Goal: Check status: Check status

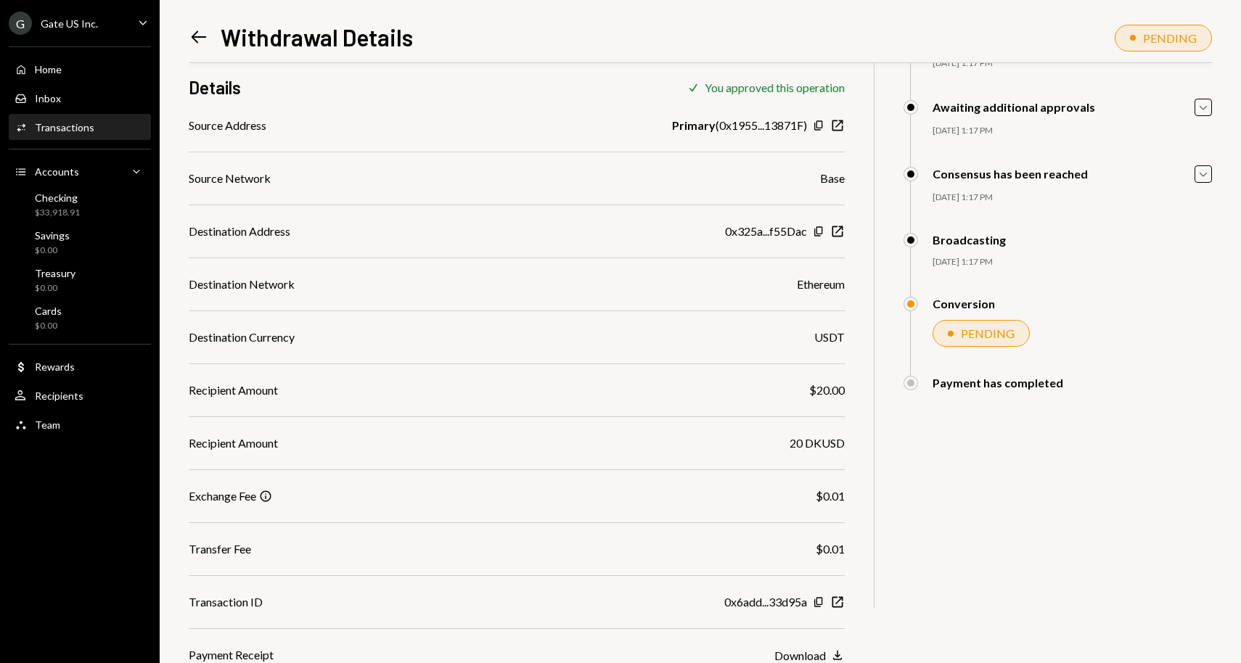
scroll to position [119, 0]
click at [77, 76] on div "Home Home" at bounding box center [80, 69] width 131 height 25
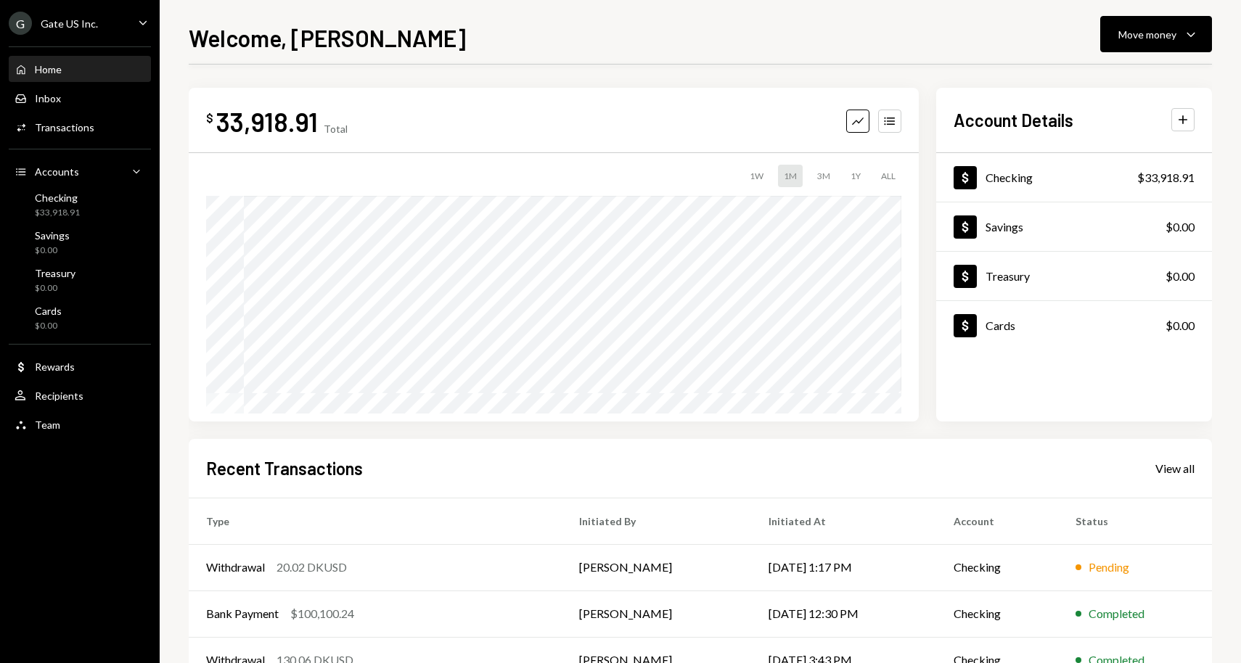
scroll to position [142, 0]
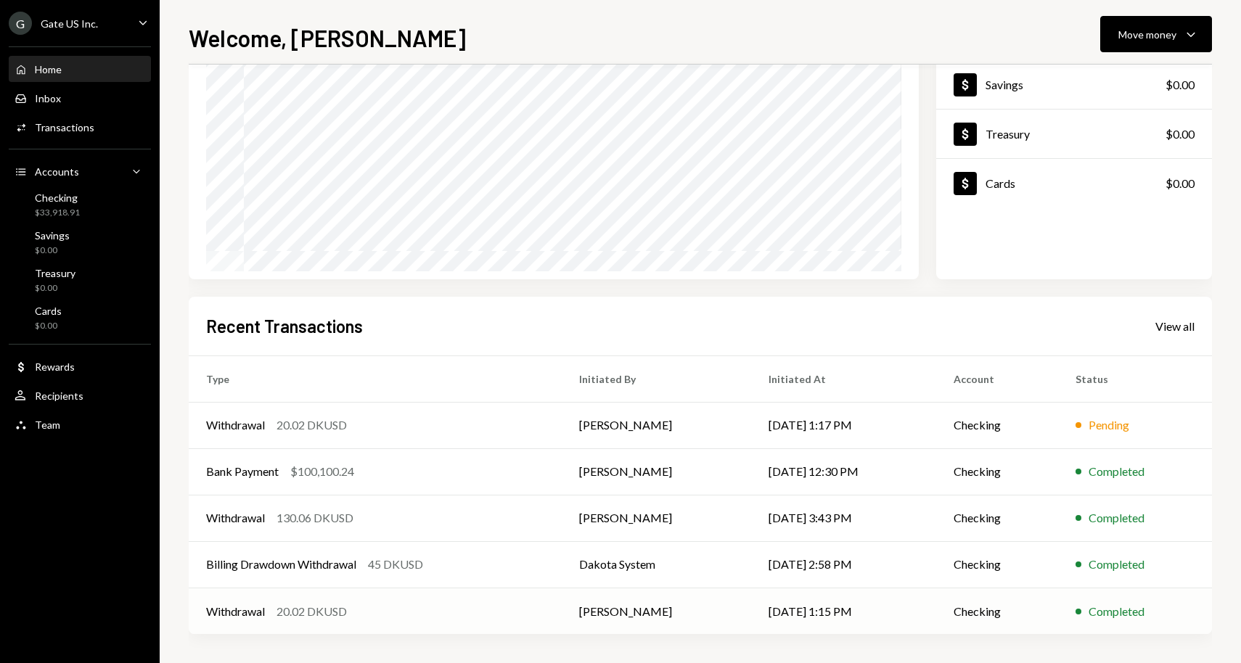
click at [486, 612] on div "Withdrawal 20.02 DKUSD" at bounding box center [375, 611] width 338 height 17
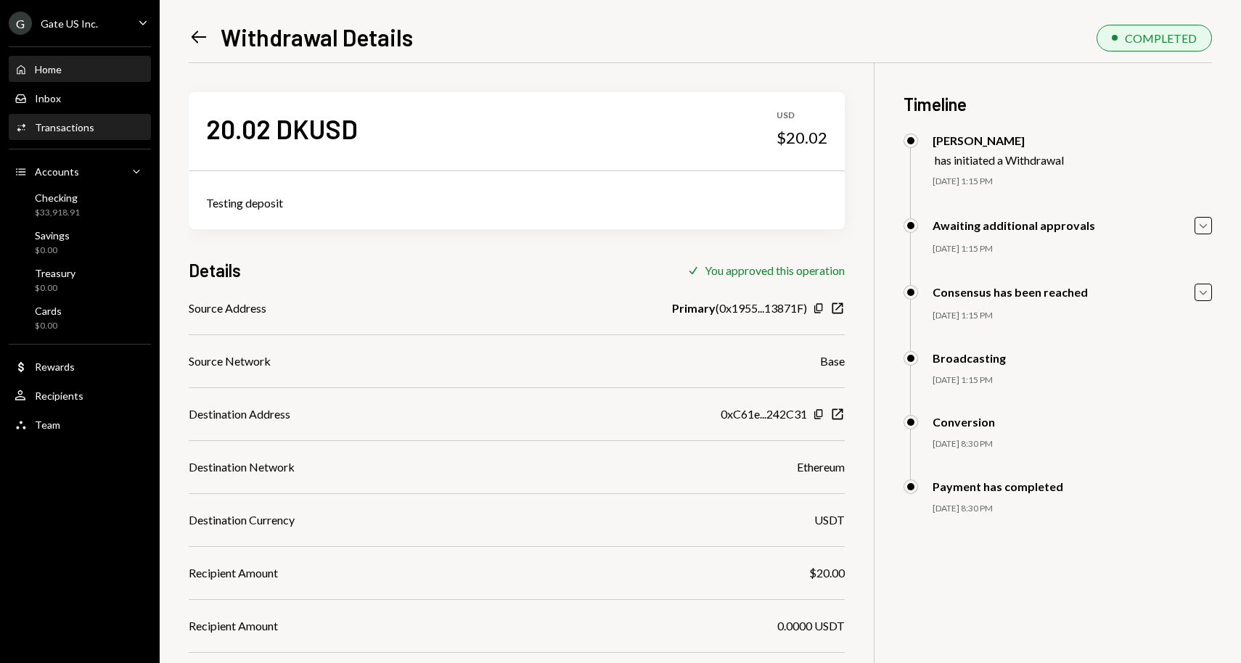
click at [94, 63] on div "Home Home" at bounding box center [80, 69] width 131 height 13
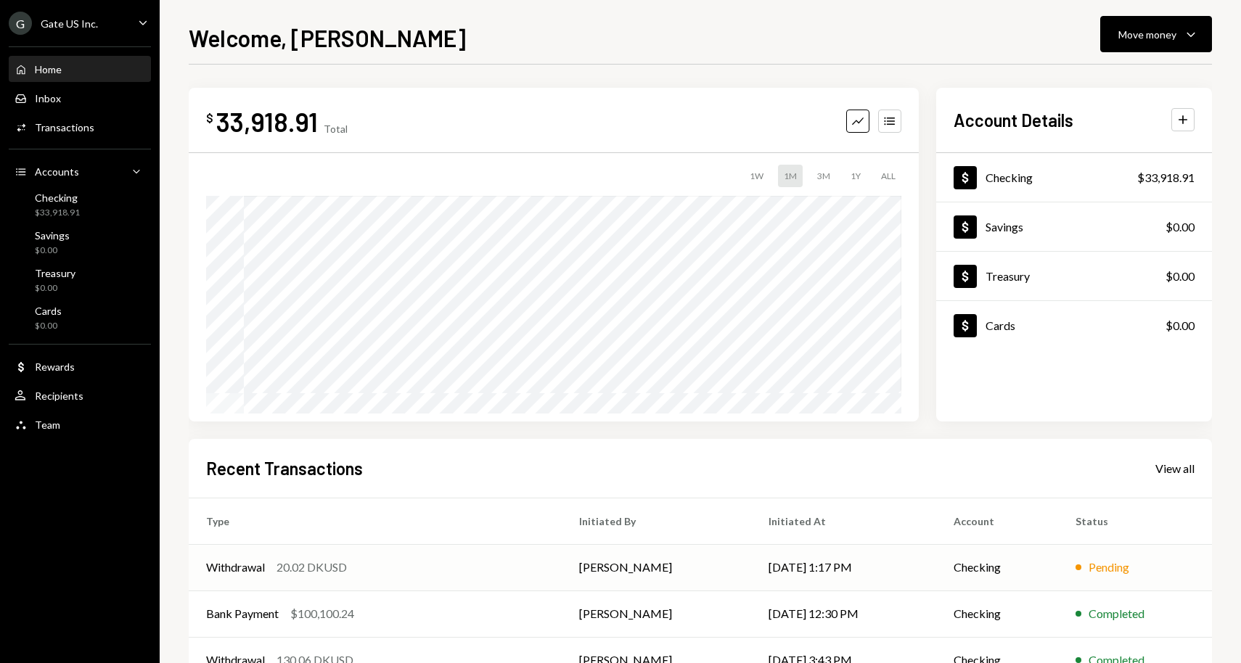
click at [313, 573] on div "20.02 DKUSD" at bounding box center [312, 567] width 70 height 17
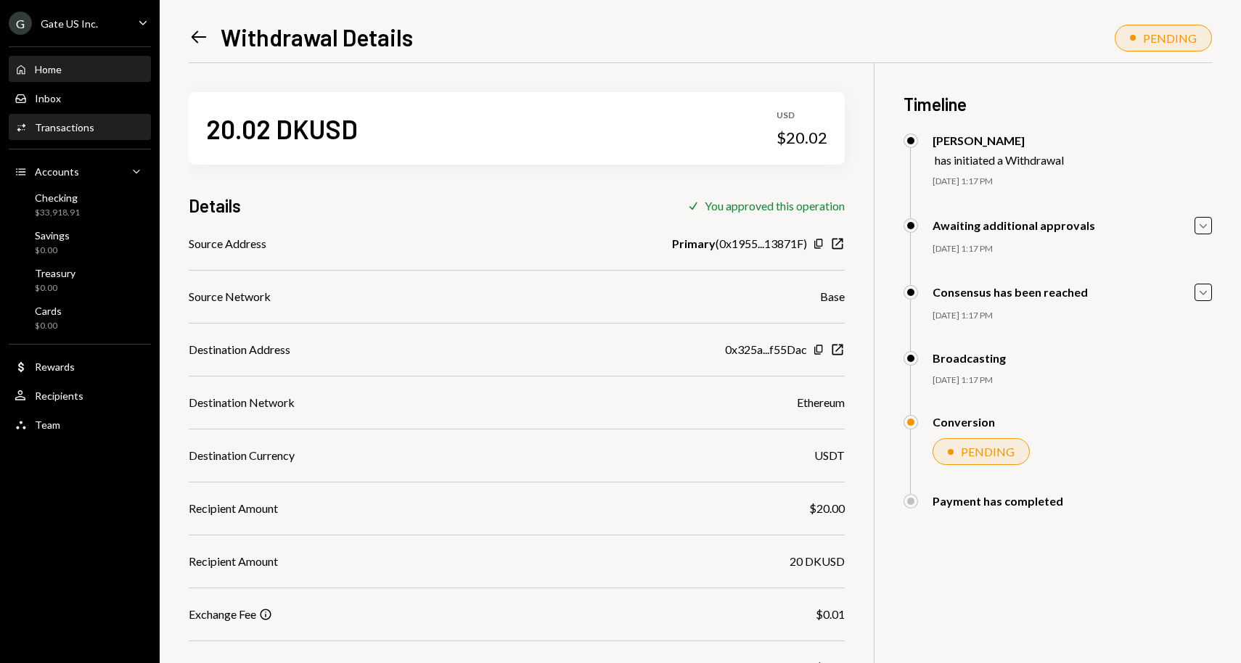
click at [80, 67] on div "Home Home" at bounding box center [80, 69] width 131 height 13
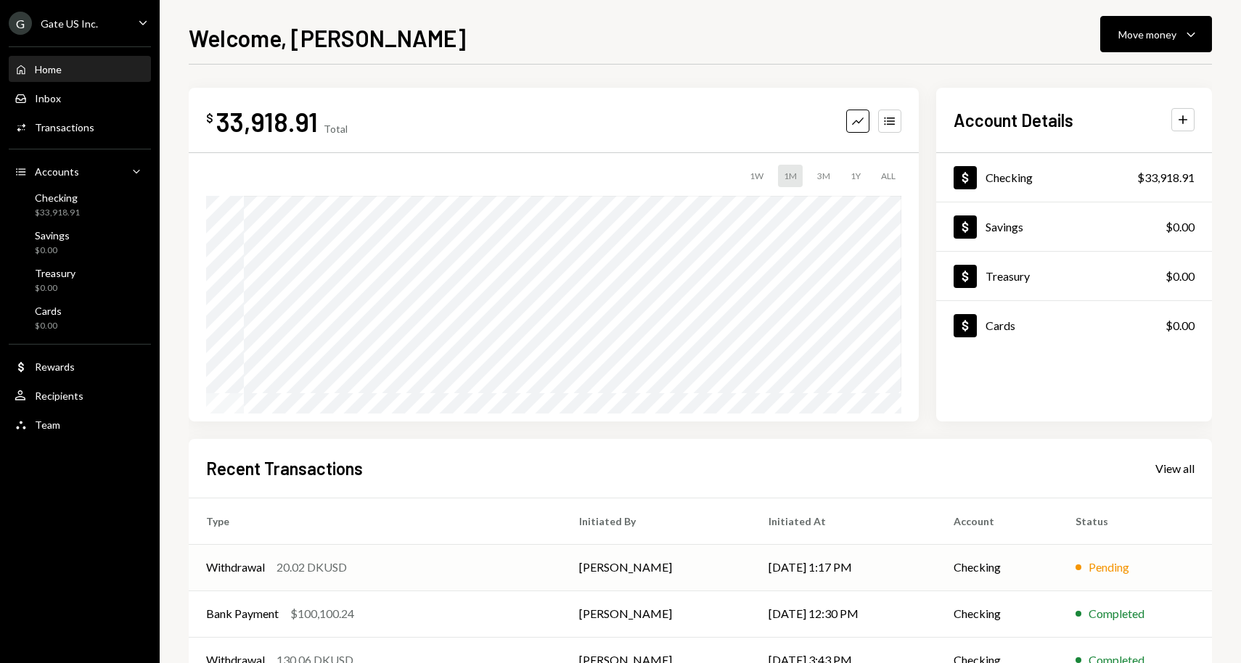
click at [355, 573] on div "Withdrawal 20.02 DKUSD" at bounding box center [375, 567] width 338 height 17
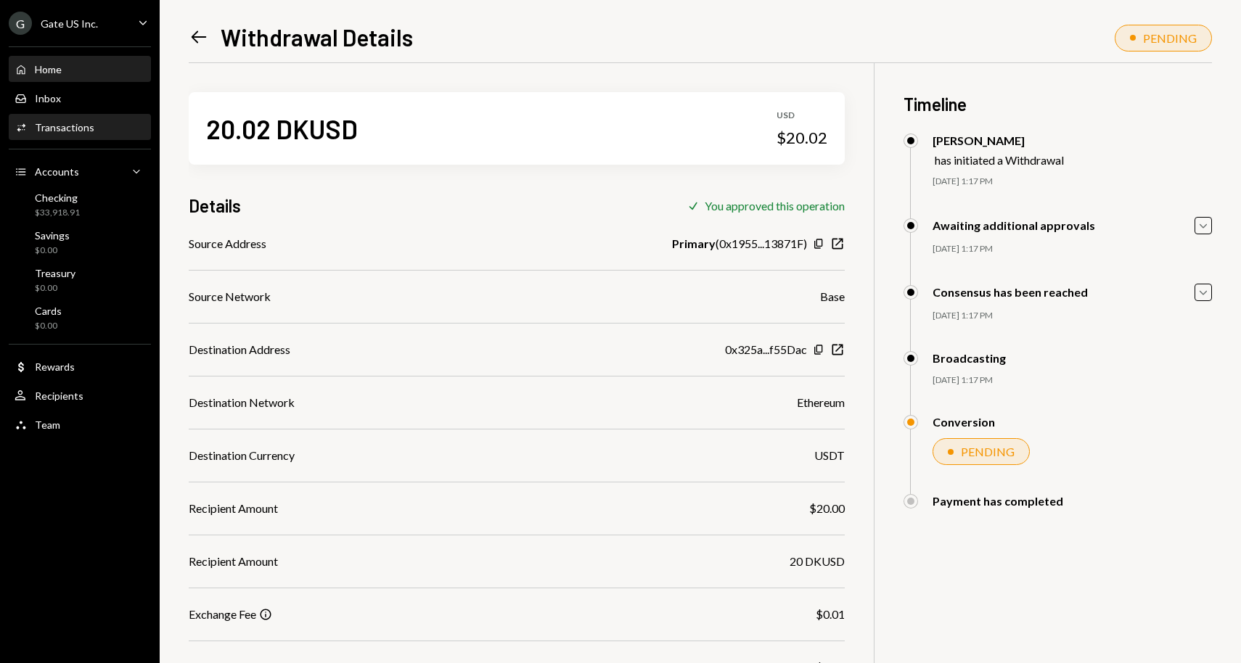
click at [64, 70] on div "Home Home" at bounding box center [80, 69] width 131 height 13
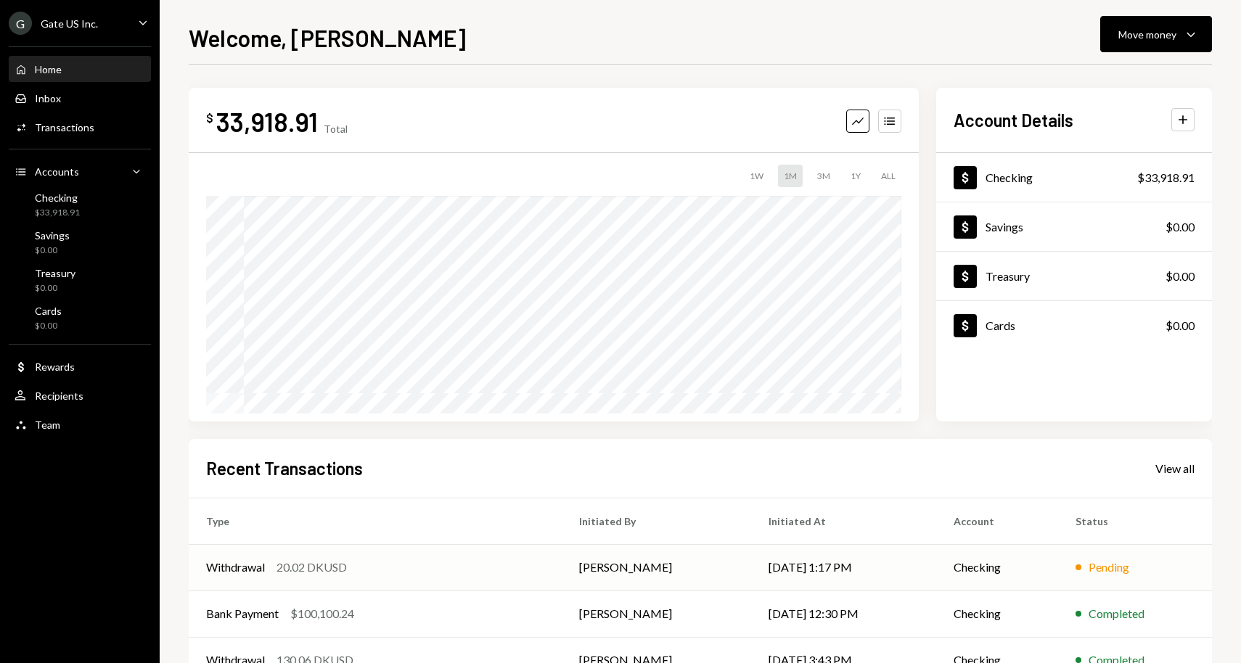
click at [317, 570] on div "20.02 DKUSD" at bounding box center [312, 567] width 70 height 17
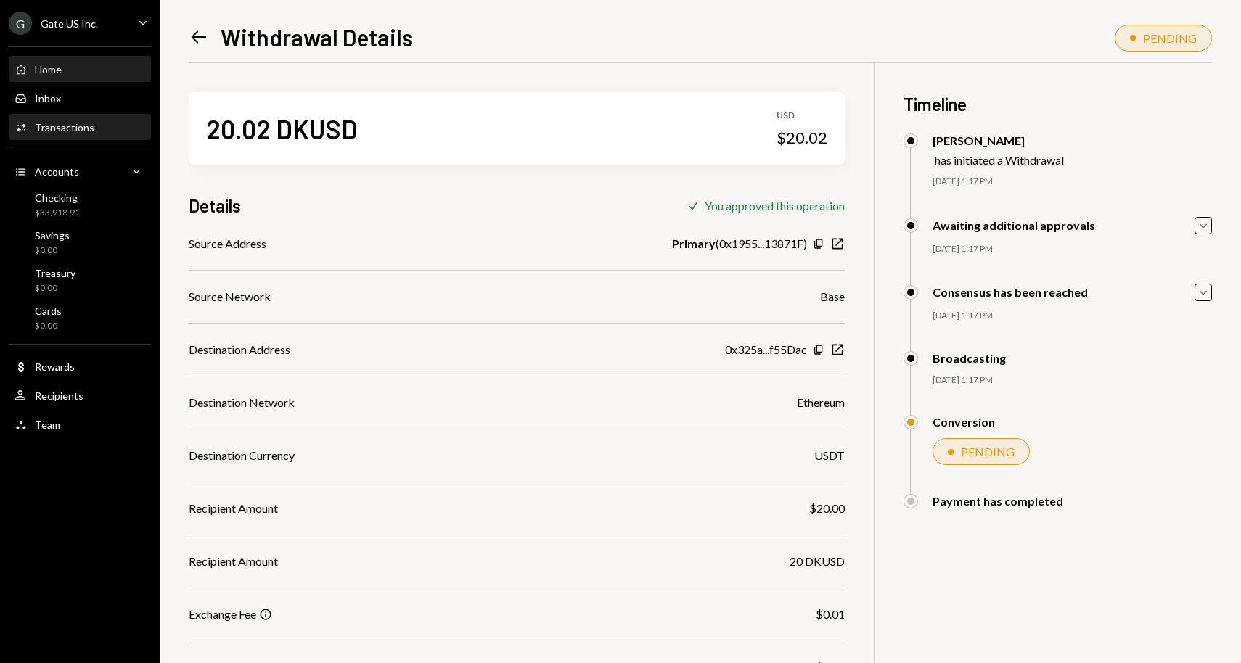
click at [86, 70] on div "Home Home" at bounding box center [80, 69] width 131 height 13
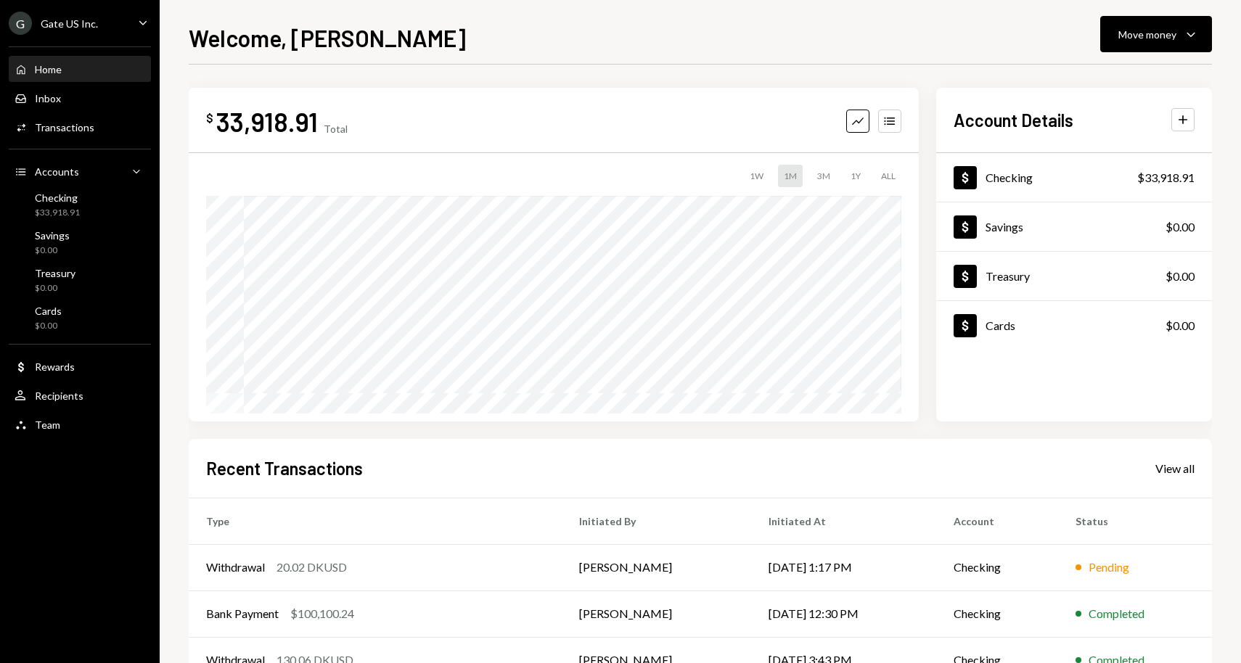
click at [75, 70] on div "Home Home" at bounding box center [80, 69] width 131 height 13
click at [344, 568] on div "20.02 DKUSD" at bounding box center [312, 567] width 70 height 17
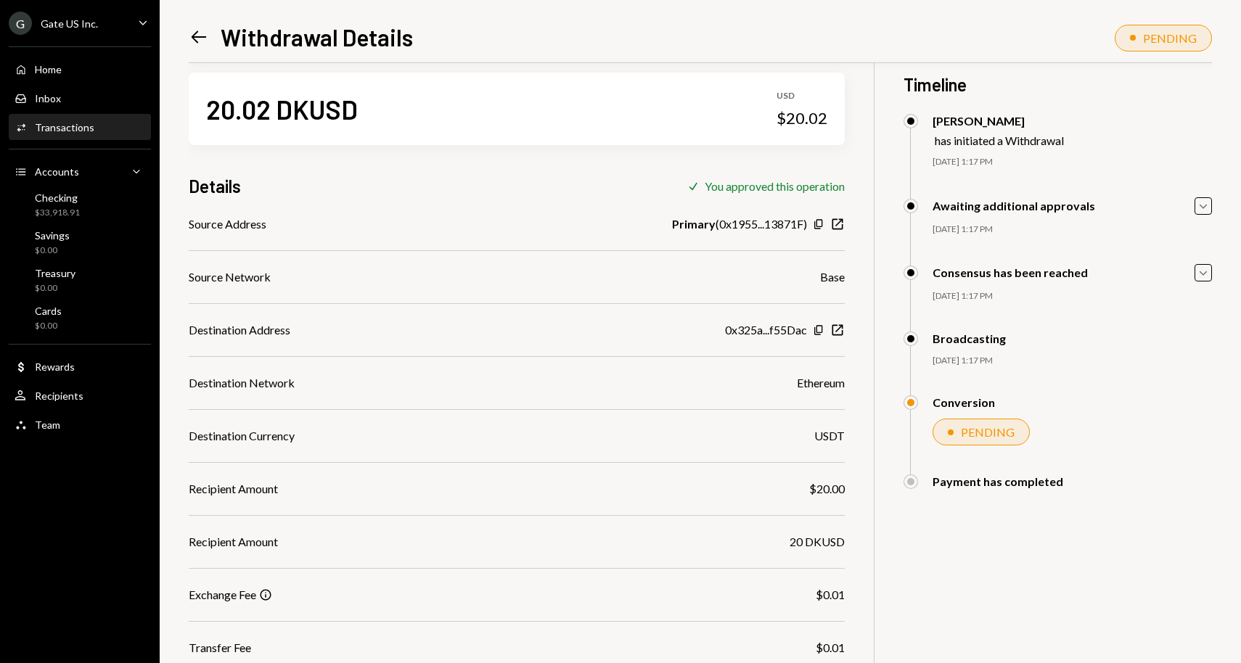
scroll to position [27, 0]
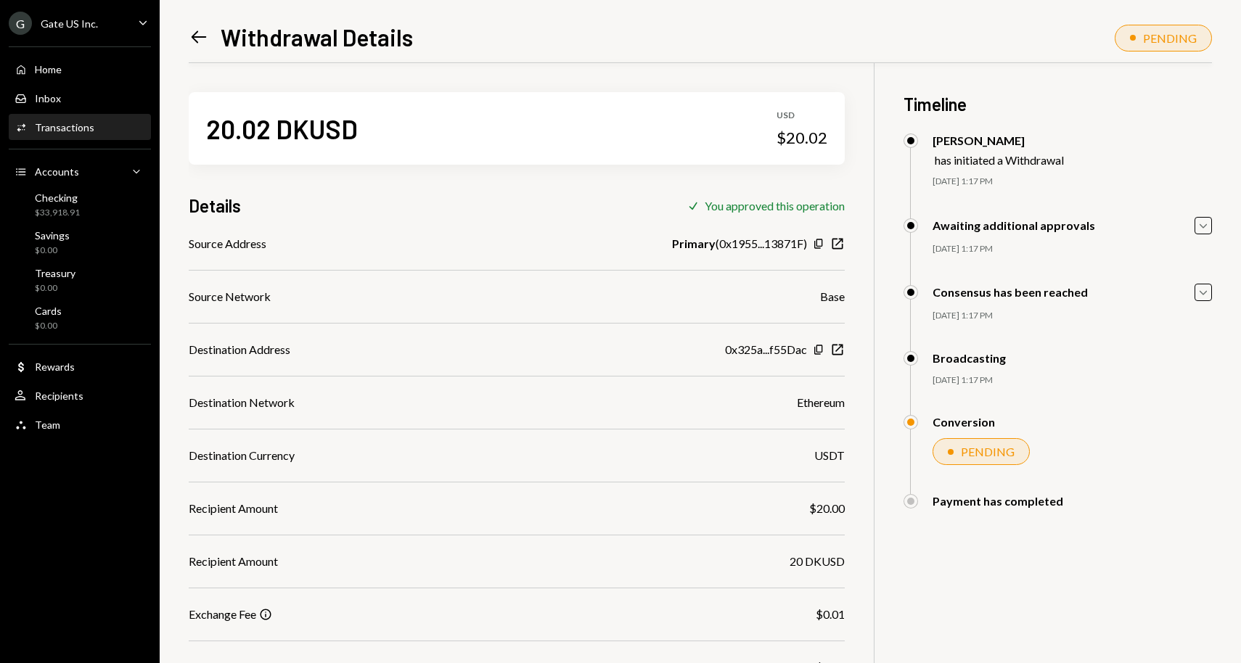
scroll to position [27, 0]
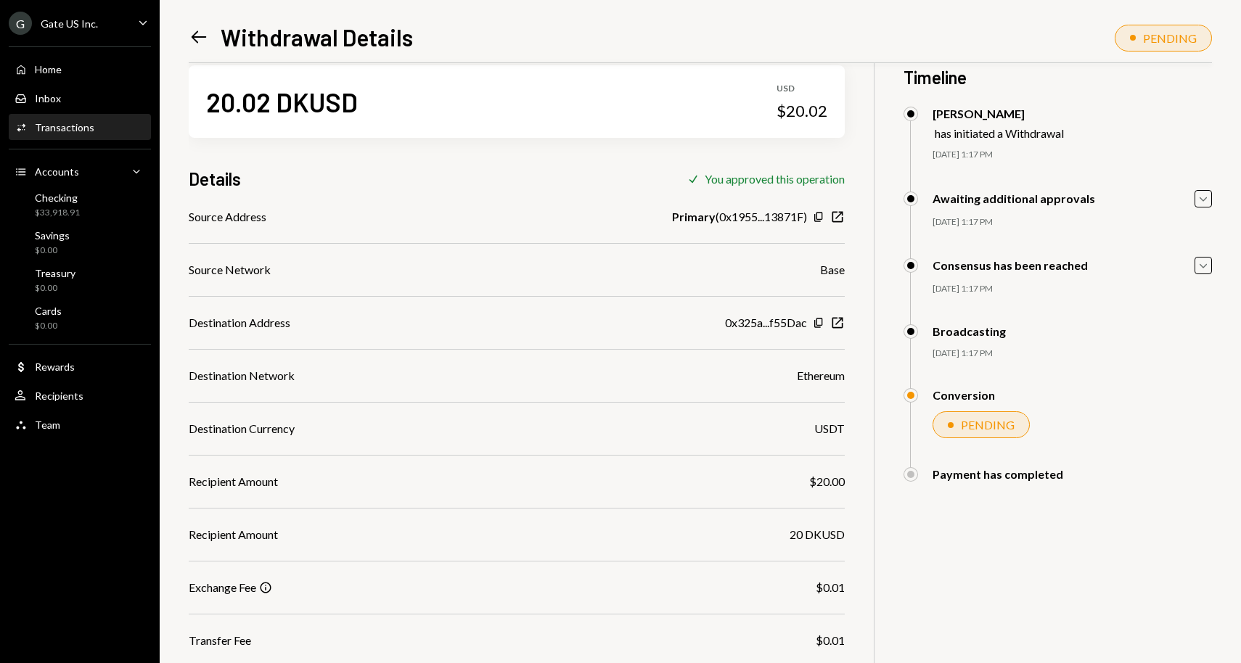
click at [561, 45] on div "Left Arrow Withdrawal Details PENDING" at bounding box center [700, 35] width 1023 height 31
click at [63, 74] on div "Home Home" at bounding box center [80, 69] width 131 height 13
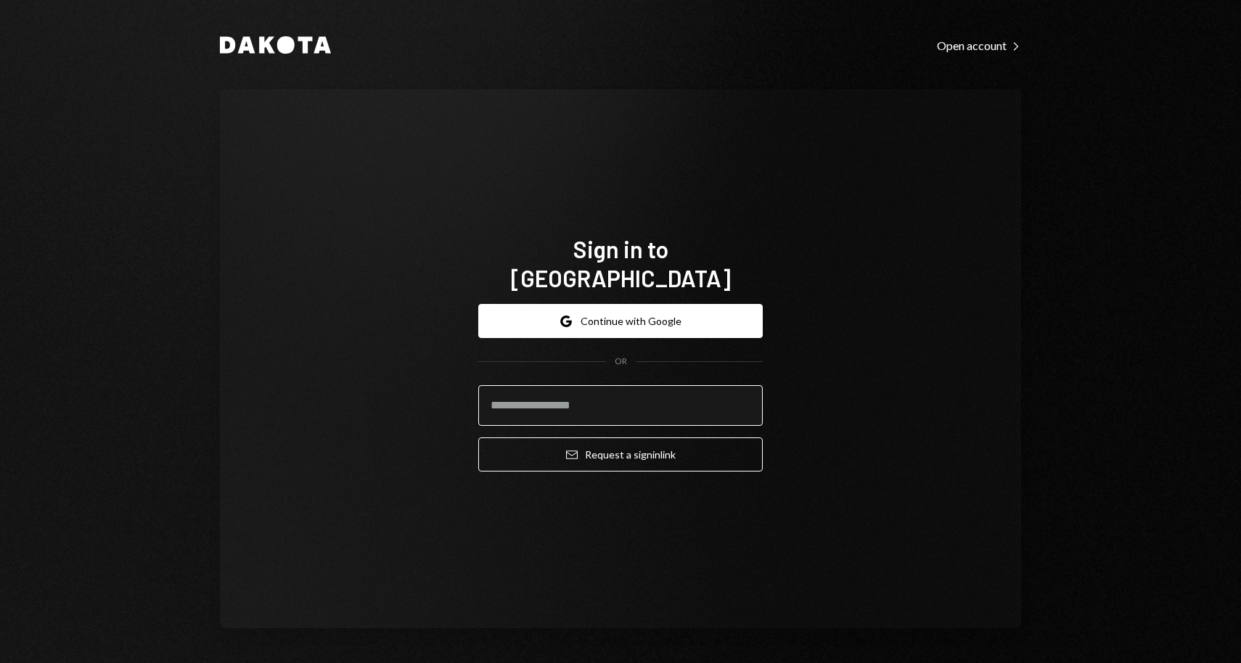
click at [565, 388] on input "email" at bounding box center [620, 405] width 285 height 41
type input "**********"
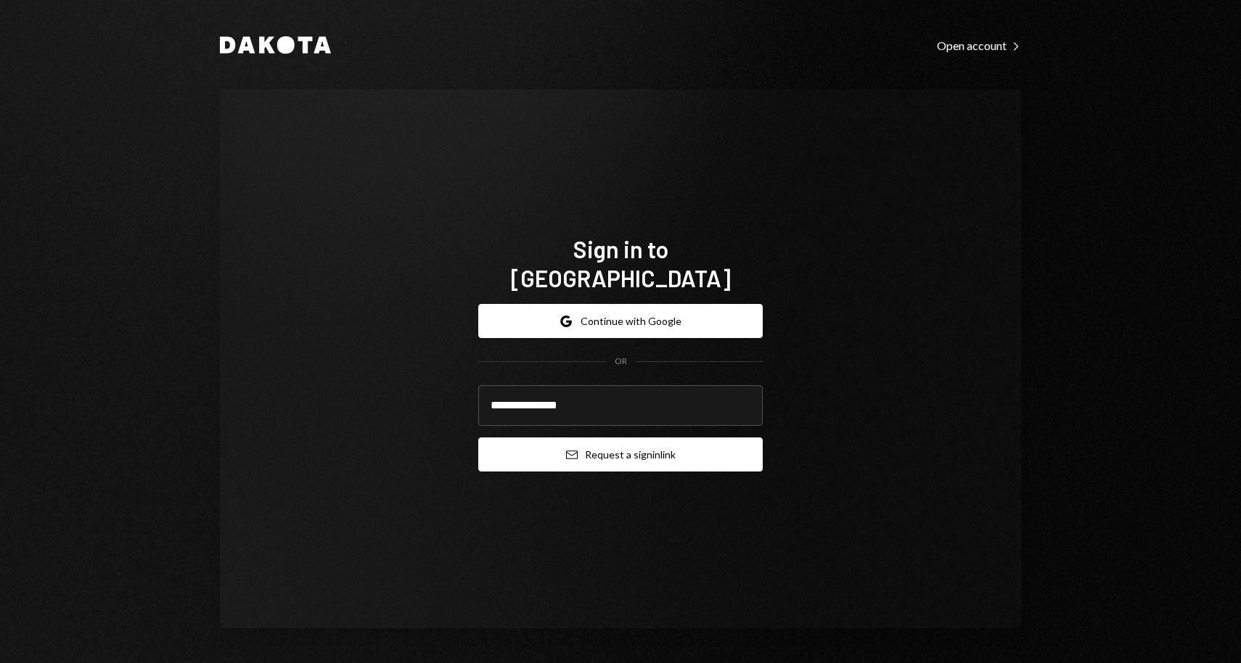
click at [544, 438] on button "Email Request a sign in link" at bounding box center [620, 455] width 285 height 34
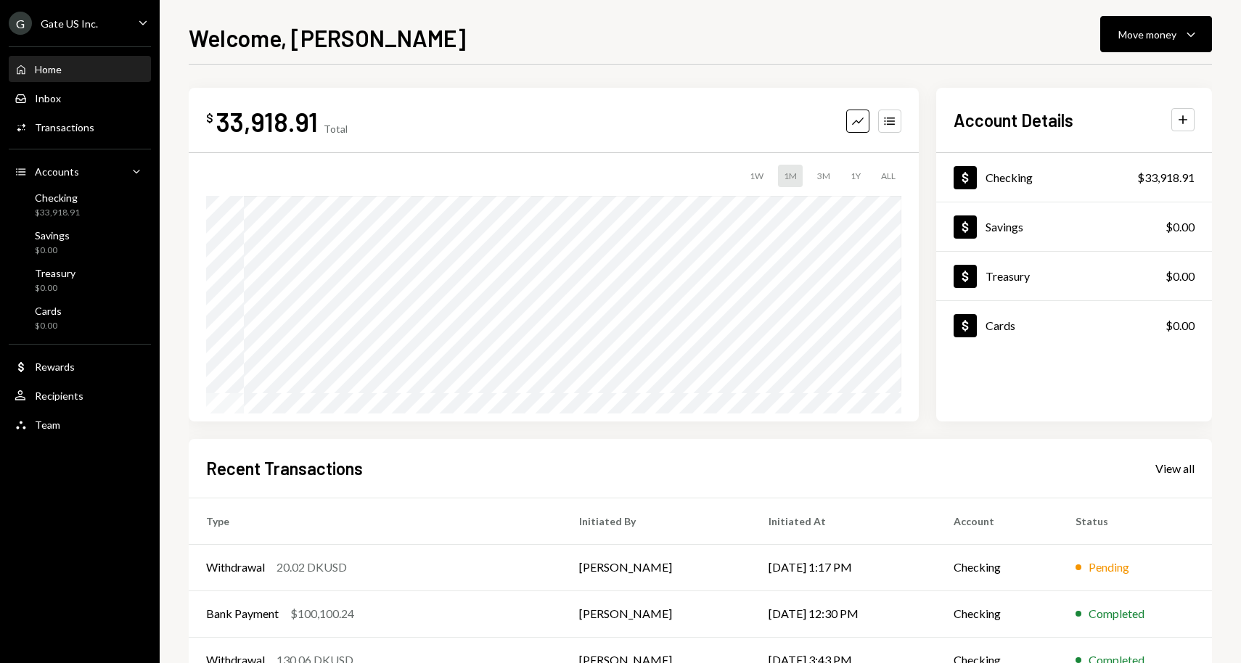
click at [460, 23] on div "Welcome, Lin Move money Caret Down" at bounding box center [700, 36] width 1023 height 32
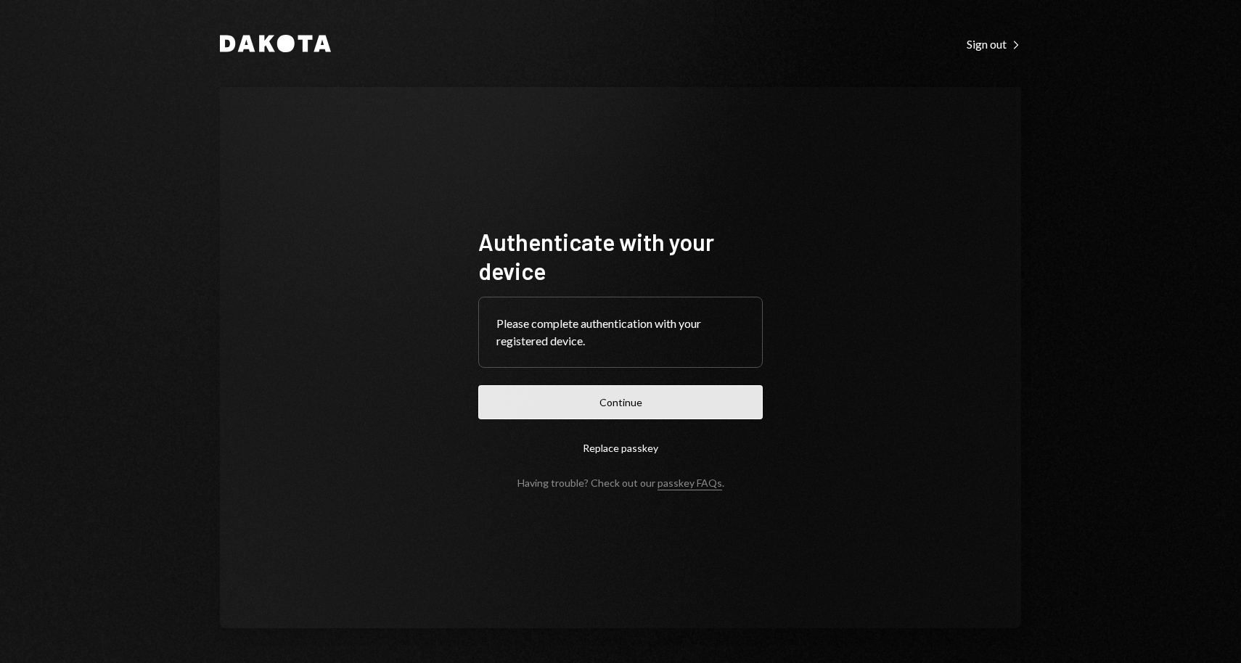
click at [537, 396] on button "Continue" at bounding box center [620, 402] width 285 height 34
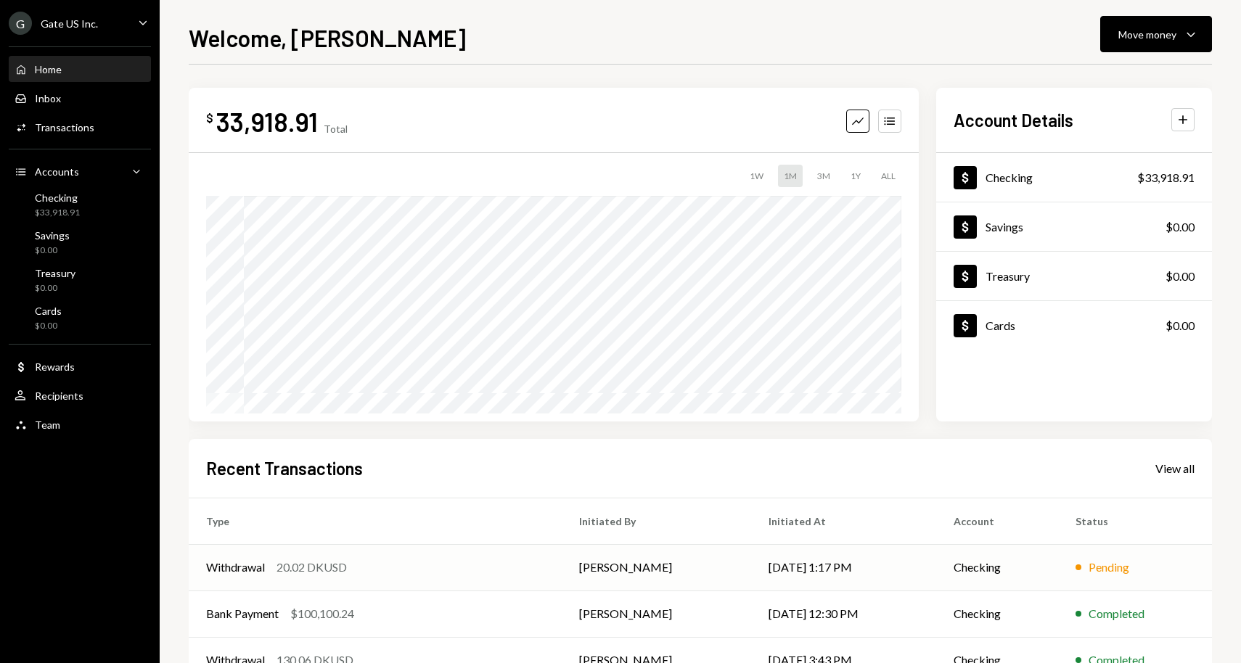
click at [311, 573] on div "20.02 DKUSD" at bounding box center [312, 567] width 70 height 17
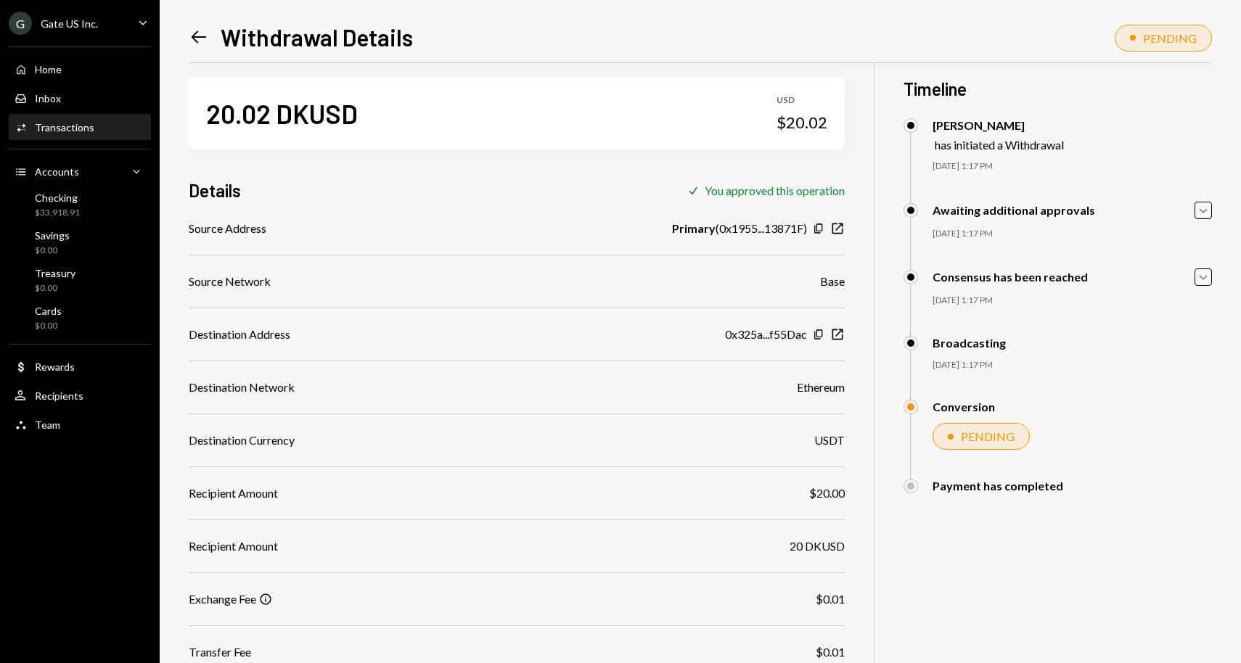
scroll to position [20, 0]
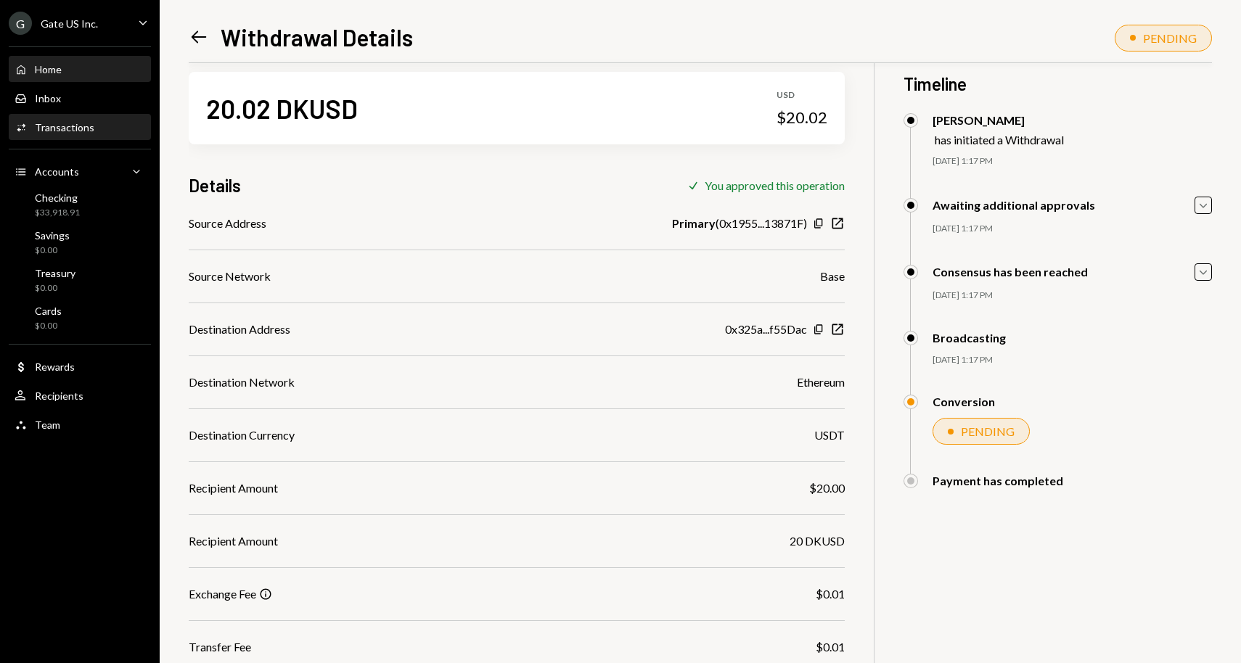
click at [80, 76] on div "Home Home" at bounding box center [80, 69] width 131 height 25
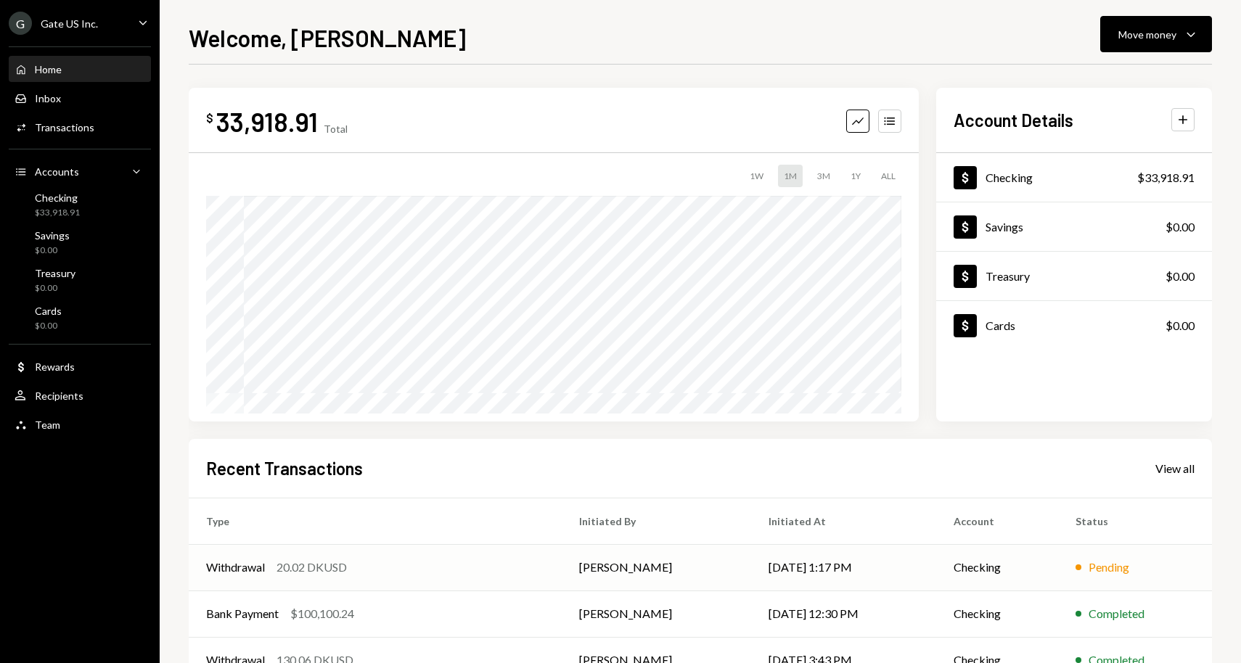
click at [319, 565] on div "20.02 DKUSD" at bounding box center [312, 567] width 70 height 17
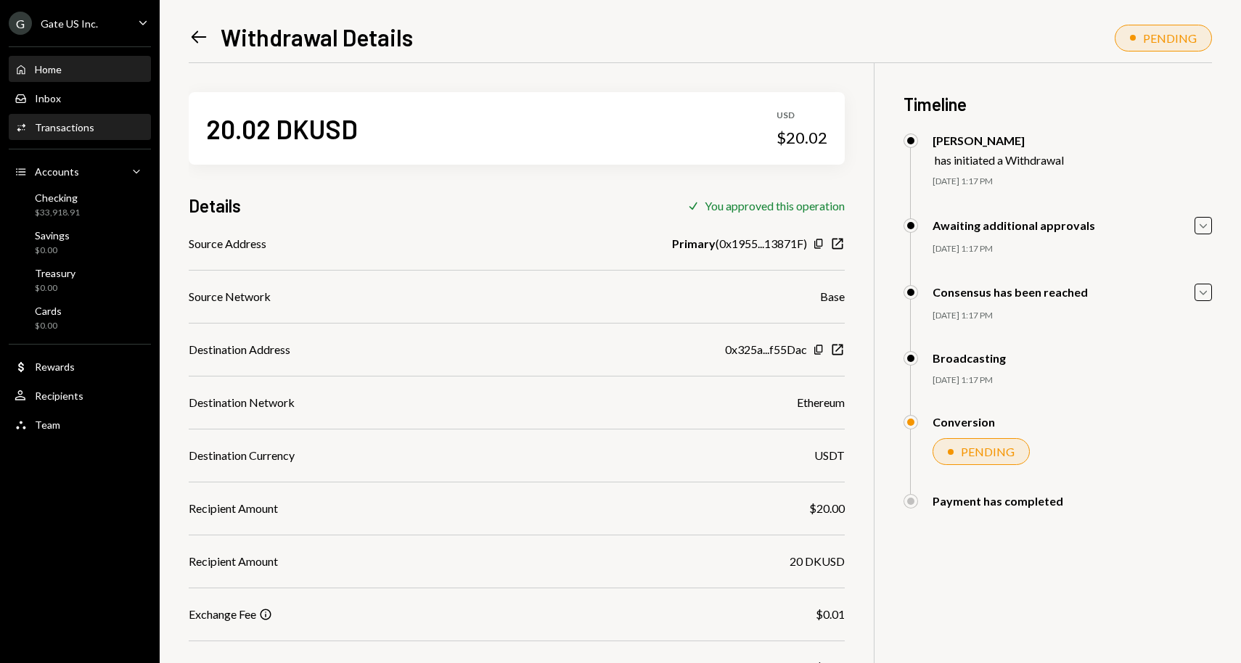
click at [67, 60] on div "Home Home" at bounding box center [80, 69] width 131 height 25
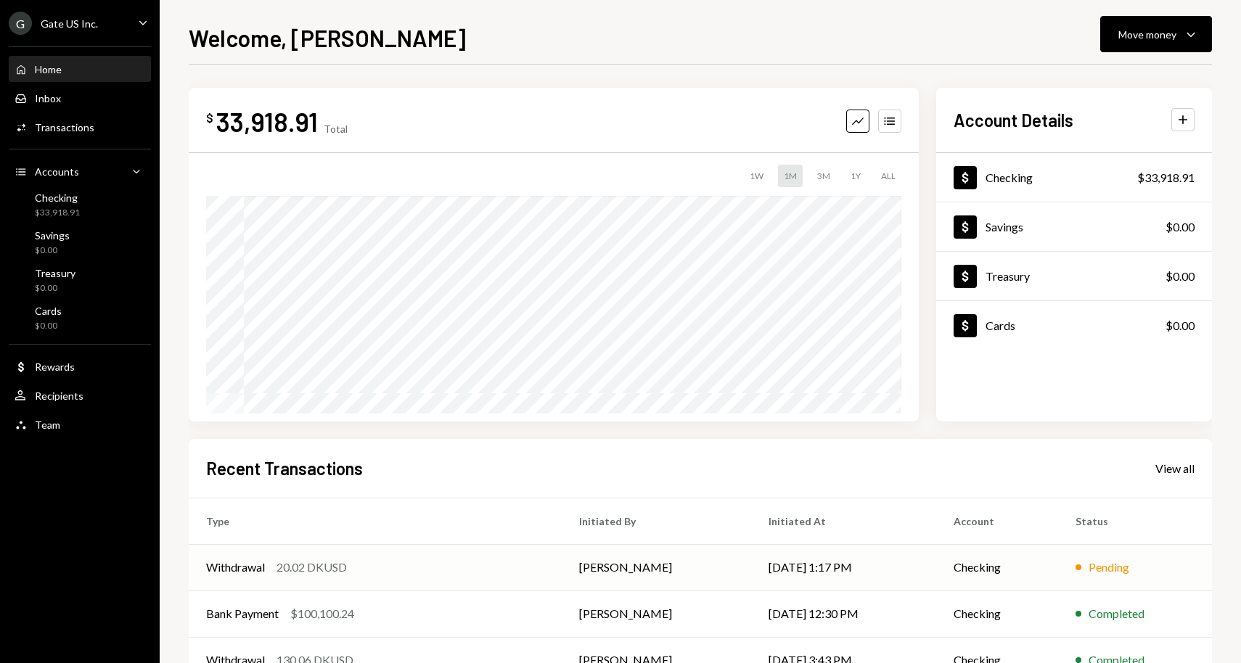
click at [269, 562] on div "Withdrawal 20.02 DKUSD" at bounding box center [375, 567] width 338 height 17
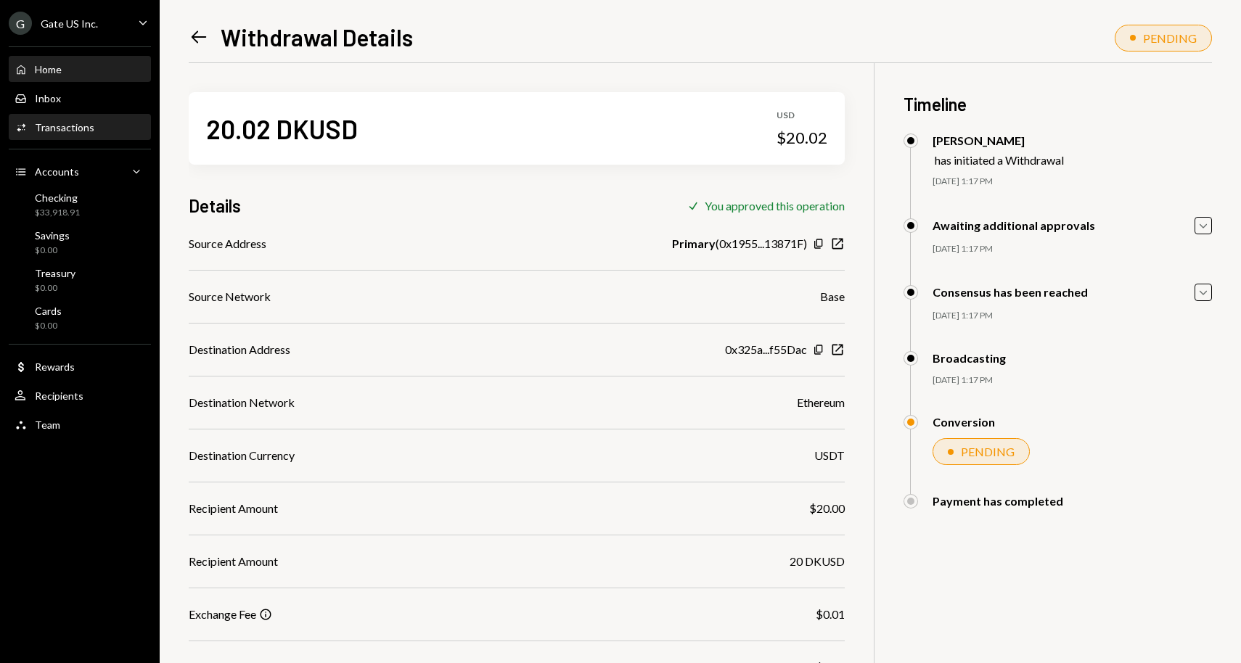
click at [119, 75] on div "Home Home" at bounding box center [80, 69] width 131 height 13
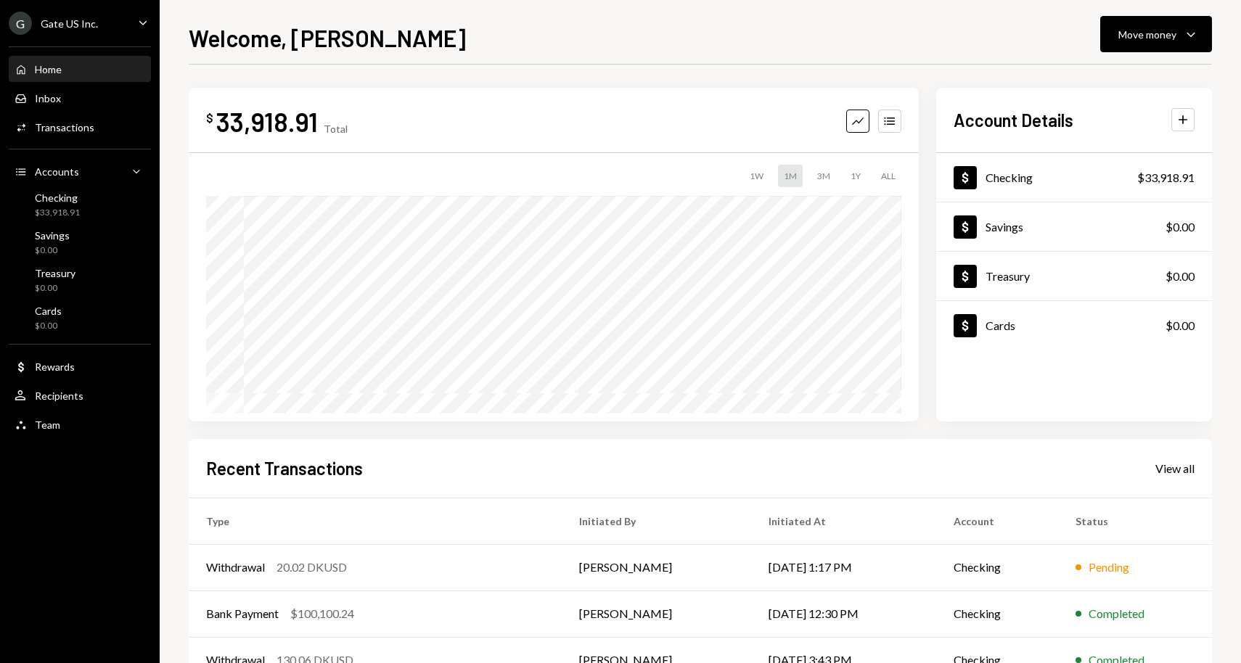
click at [97, 77] on div "Home Home" at bounding box center [80, 69] width 131 height 25
click at [59, 127] on div "Transactions" at bounding box center [65, 127] width 60 height 12
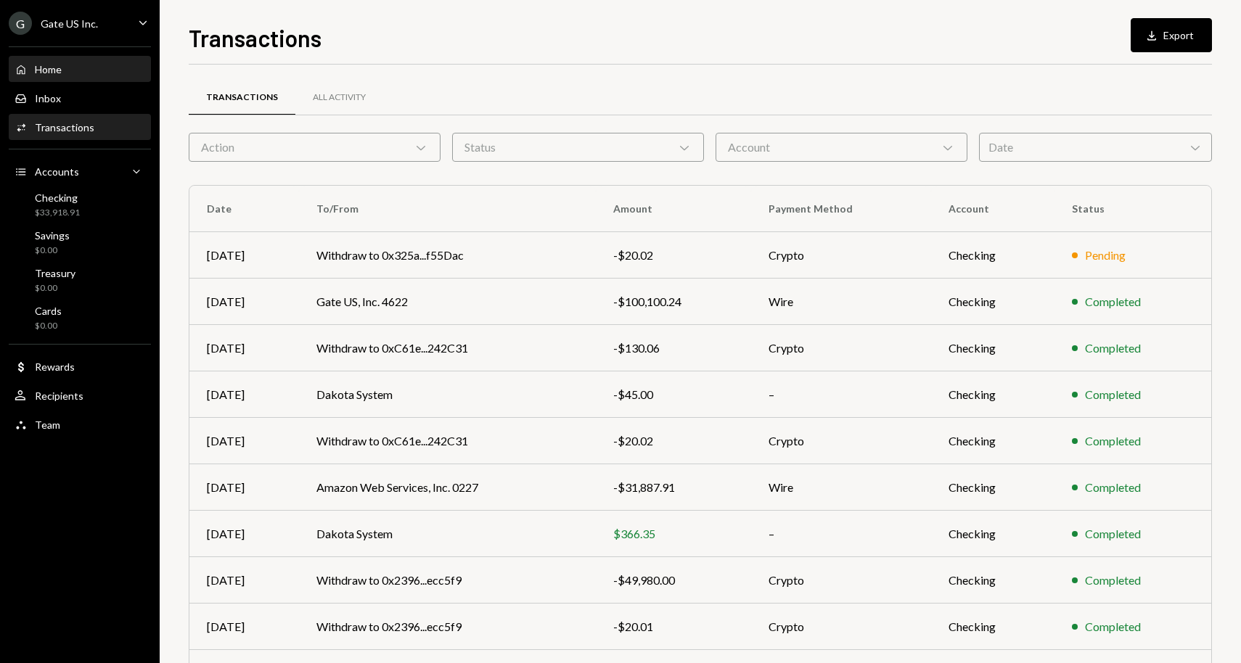
click at [71, 73] on div "Home Home" at bounding box center [80, 69] width 131 height 13
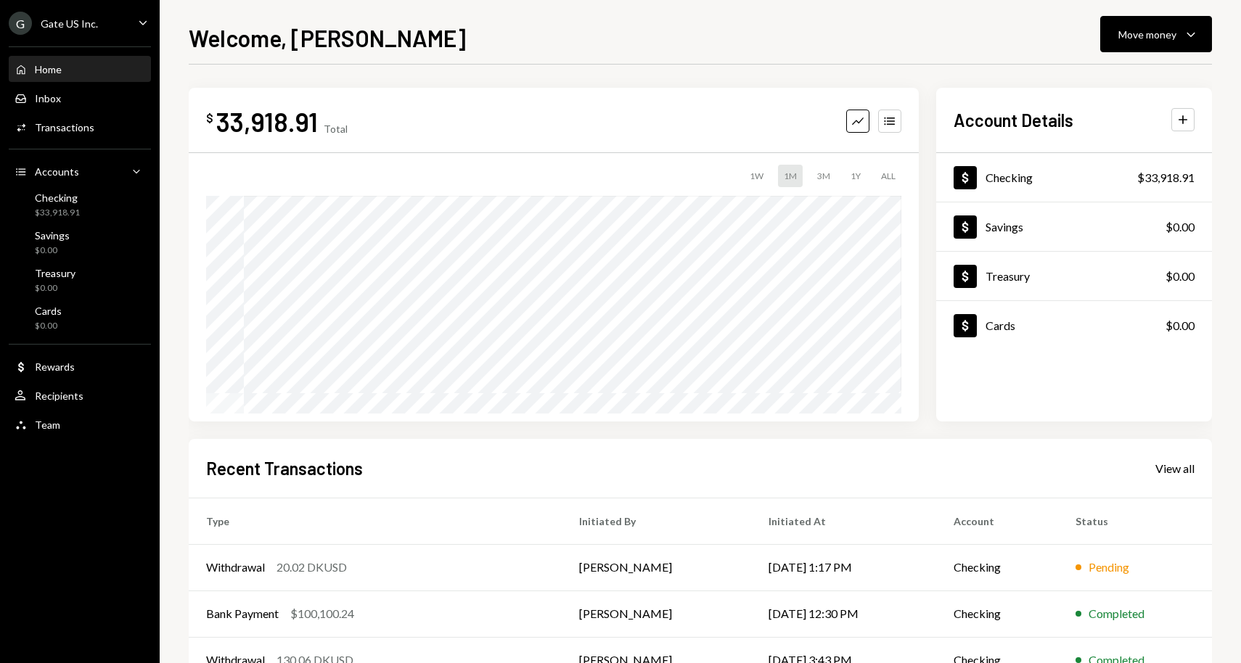
click at [46, 81] on div "Home Home" at bounding box center [80, 69] width 131 height 25
click at [274, 560] on div "Withdrawal 20.02 DKUSD" at bounding box center [375, 567] width 338 height 17
click at [327, 570] on div "20.02 DKUSD" at bounding box center [312, 567] width 70 height 17
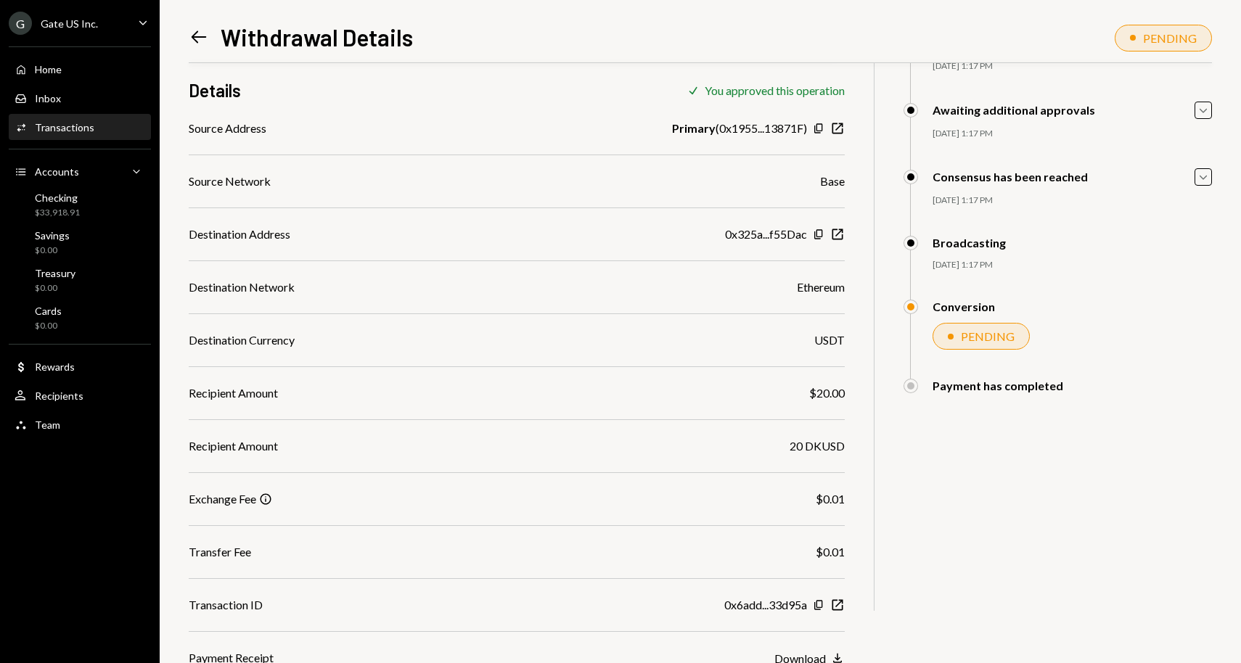
scroll to position [103, 0]
